Goal: Transaction & Acquisition: Download file/media

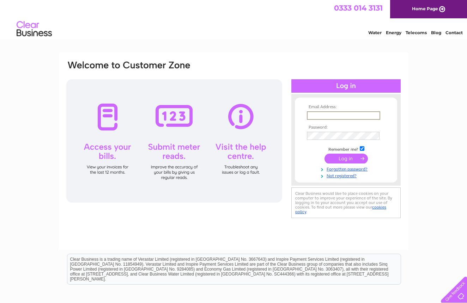
click at [329, 116] on input "text" at bounding box center [343, 115] width 73 height 8
type input "[EMAIL_ADDRESS][DOMAIN_NAME]"
click at [346, 158] on input "submit" at bounding box center [345, 159] width 43 height 10
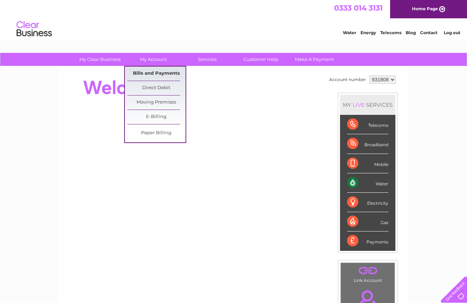
click at [150, 71] on link "Bills and Payments" at bounding box center [156, 74] width 58 height 14
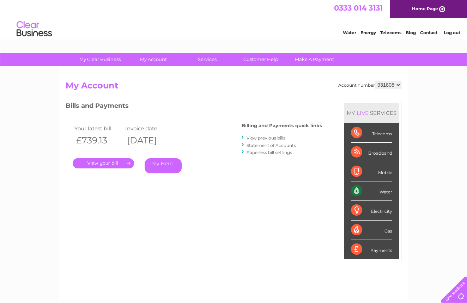
click at [272, 137] on link "View previous bills" at bounding box center [265, 137] width 39 height 5
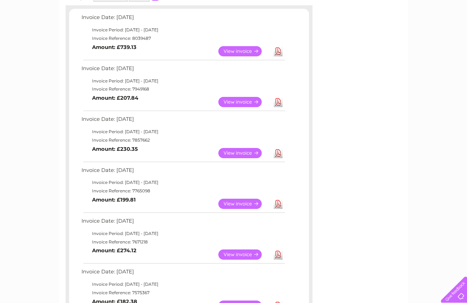
scroll to position [119, 0]
click at [279, 199] on link "Download" at bounding box center [278, 204] width 9 height 10
click at [276, 151] on link "Download" at bounding box center [278, 153] width 9 height 10
click at [276, 99] on link "Download" at bounding box center [278, 102] width 9 height 10
click at [279, 47] on link "Download" at bounding box center [278, 52] width 9 height 10
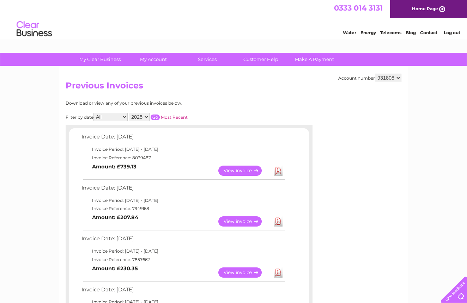
scroll to position [0, 0]
click at [449, 31] on link "Log out" at bounding box center [452, 32] width 17 height 5
